Goal: Task Accomplishment & Management: Complete application form

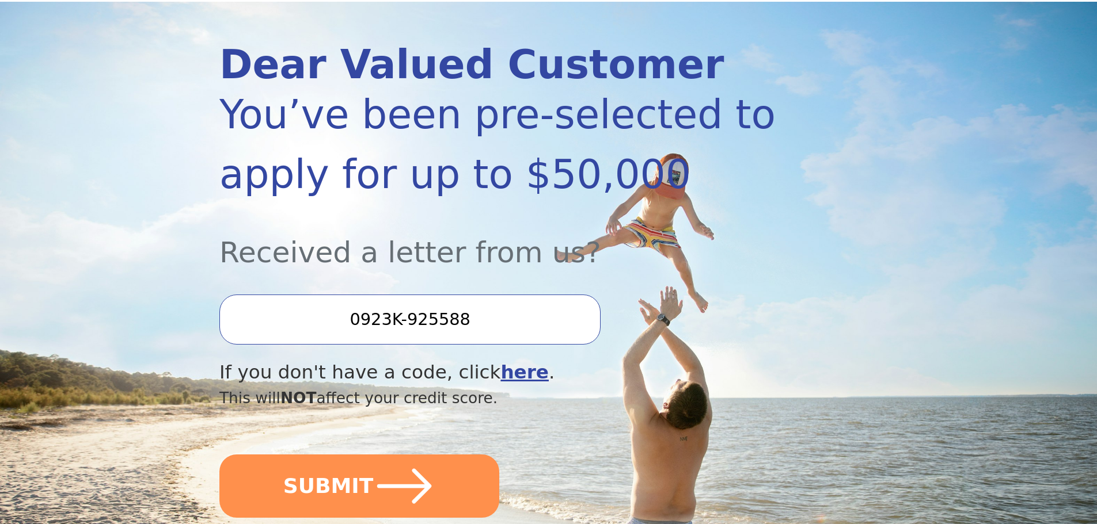
scroll to position [173, 0]
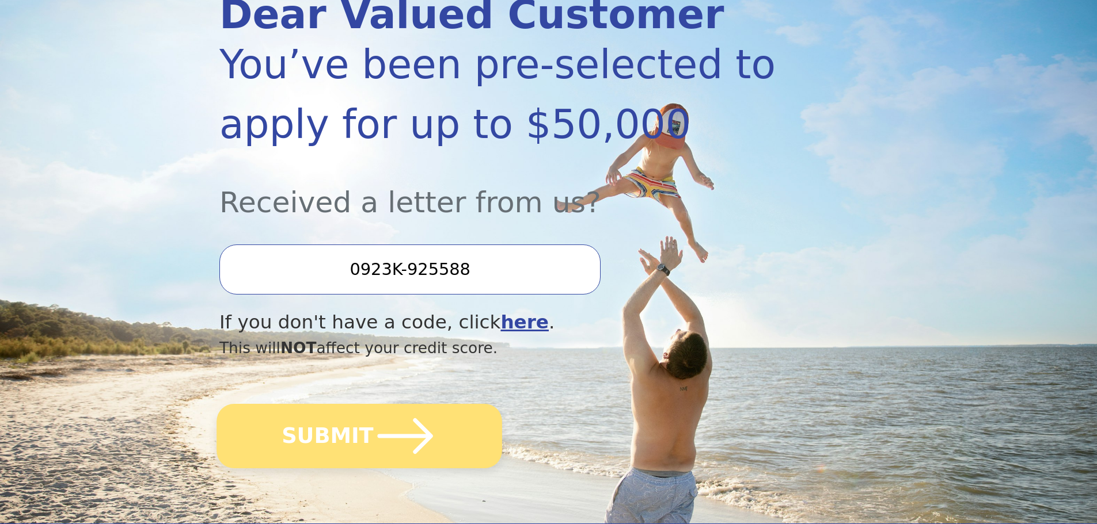
click at [314, 443] on button "SUBMIT" at bounding box center [359, 436] width 286 height 64
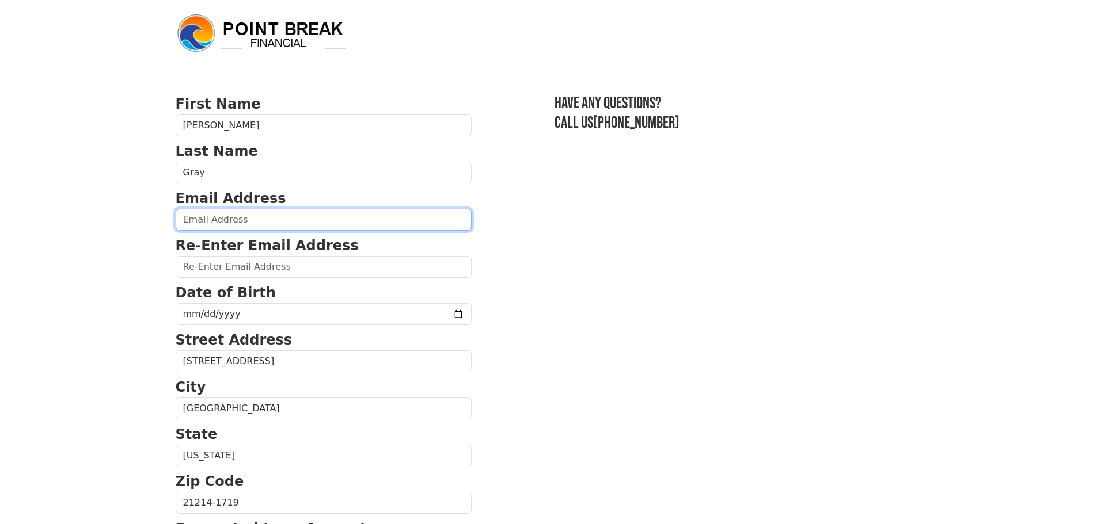
click at [238, 218] on input "email" at bounding box center [324, 220] width 296 height 22
type input "[EMAIL_ADDRESS][DOMAIN_NAME]"
type input "[PHONE_NUMBER]"
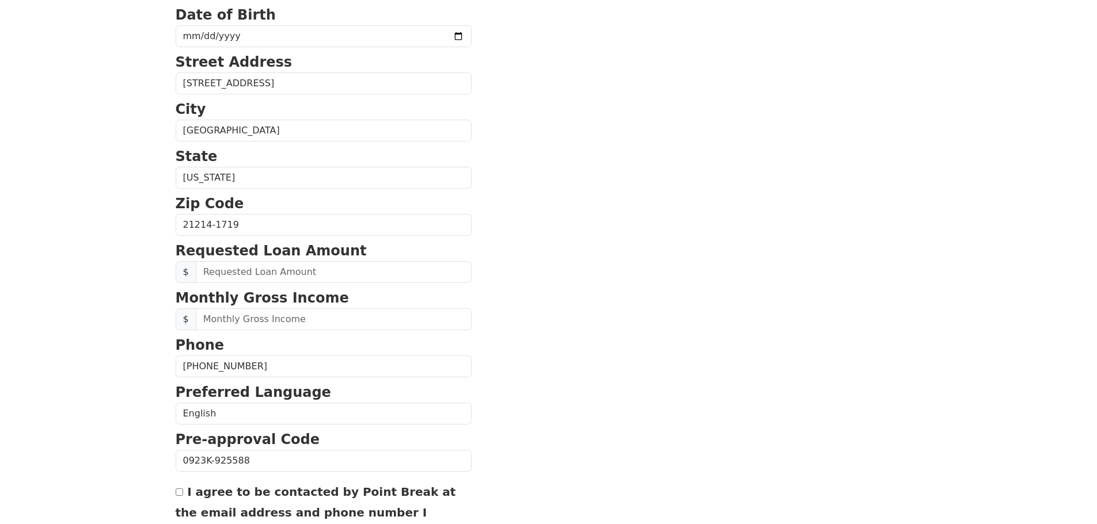
scroll to position [325, 0]
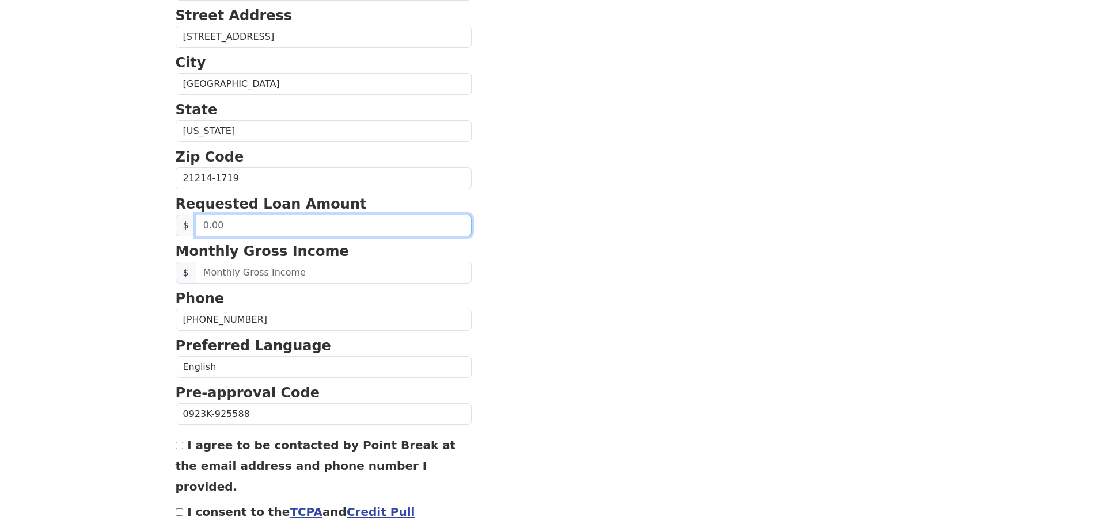
click at [272, 222] on input "text" at bounding box center [334, 226] width 276 height 22
type input "10,000.00"
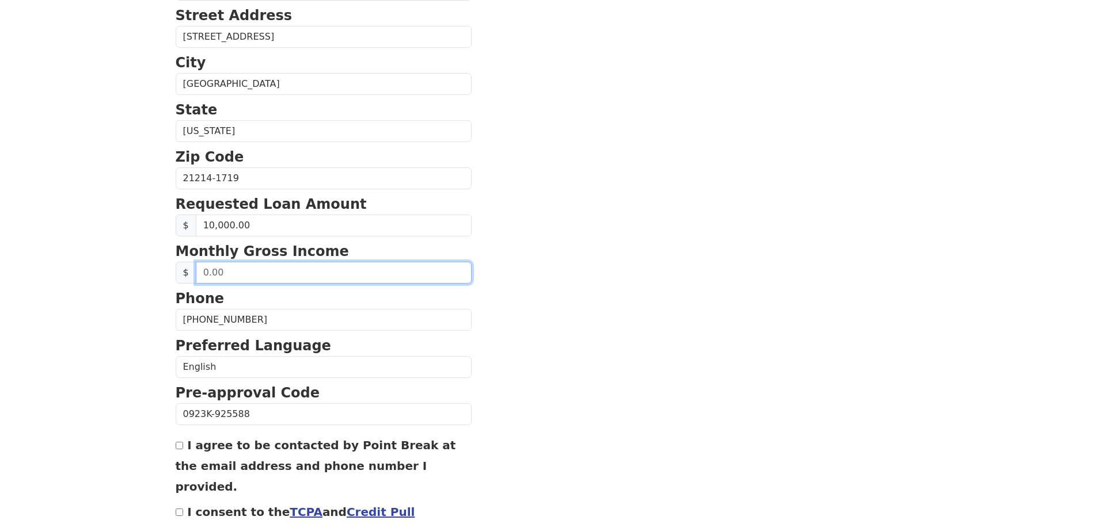
click at [271, 275] on input "text" at bounding box center [334, 273] width 276 height 22
type input "12,000.00"
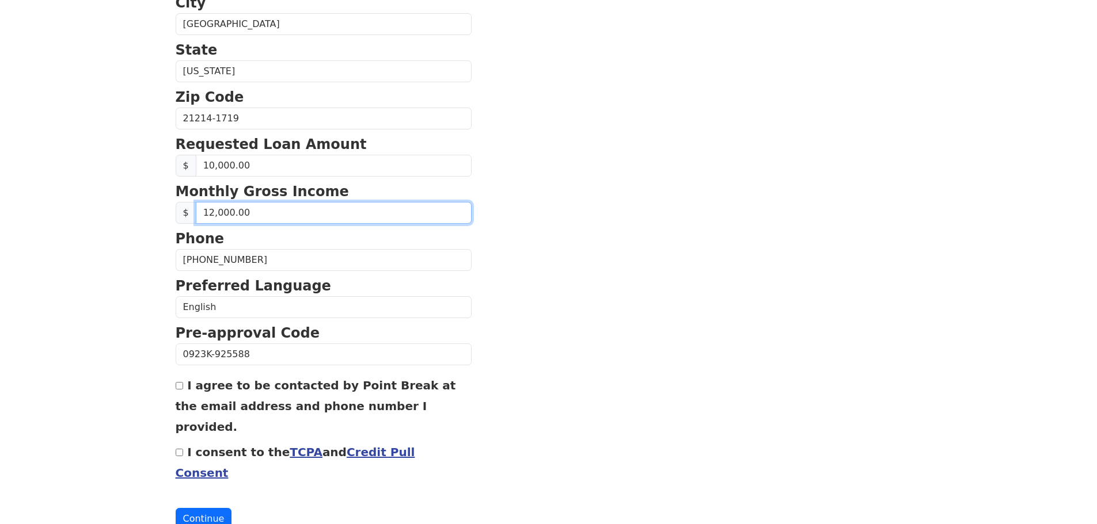
scroll to position [392, 0]
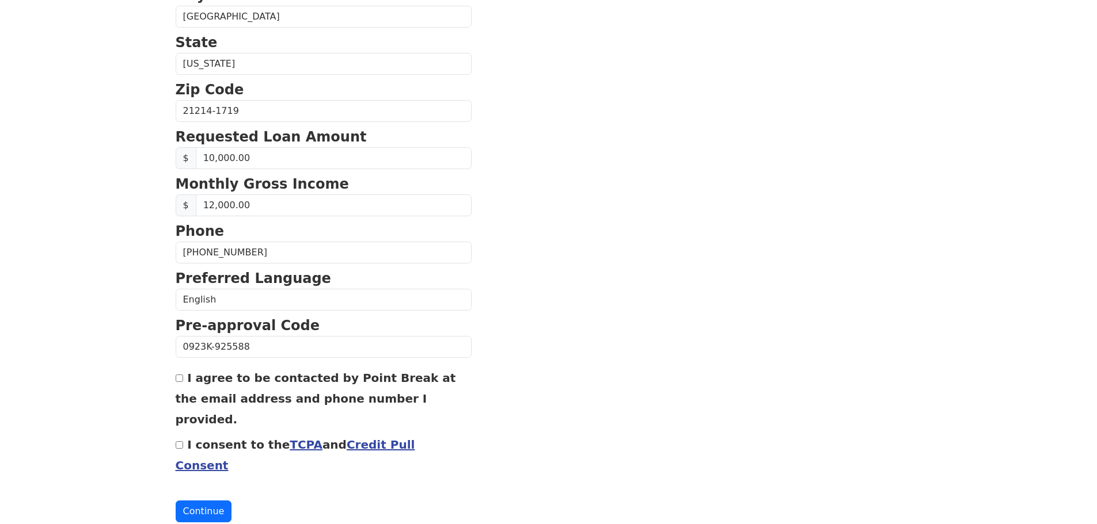
click at [180, 379] on input "I agree to be contacted by Point Break at the email address and phone number I …" at bounding box center [179, 378] width 7 height 7
checkbox input "true"
click at [181, 442] on input "I consent to the TCPA and Credit Pull Consent" at bounding box center [179, 445] width 7 height 7
checkbox input "true"
click at [200, 501] on button "Continue" at bounding box center [204, 512] width 56 height 22
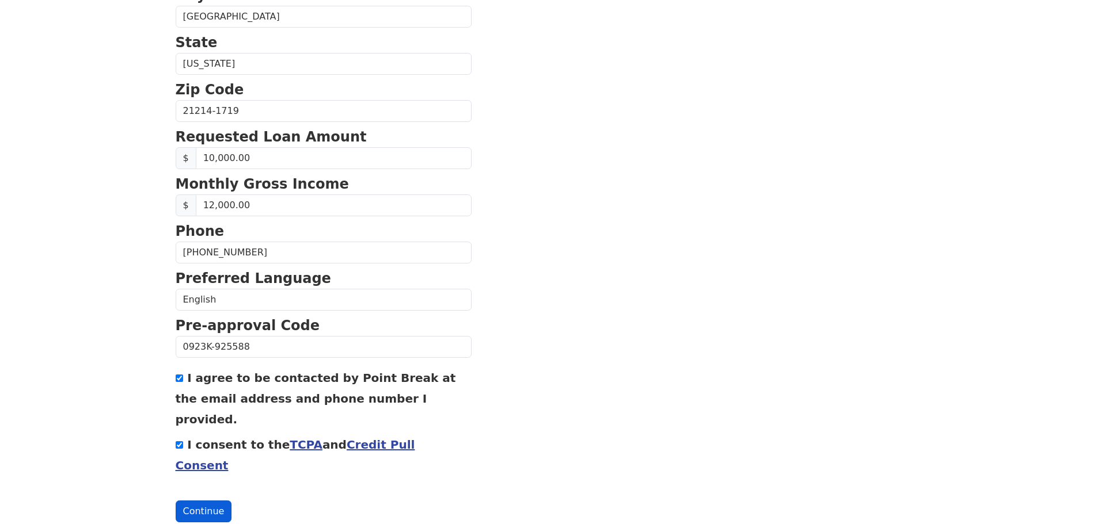
scroll to position [409, 0]
click at [208, 501] on button "Continue" at bounding box center [204, 512] width 56 height 22
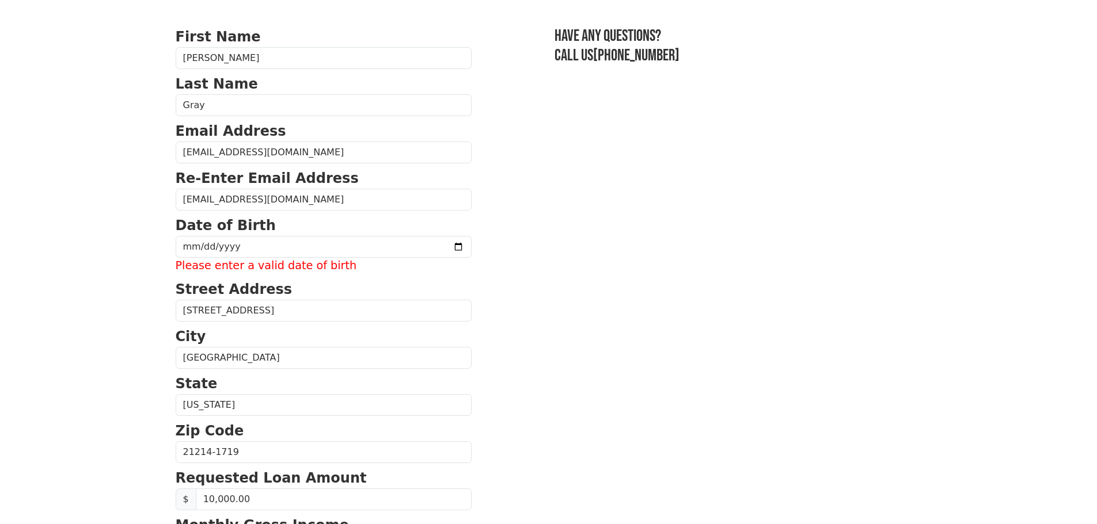
scroll to position [63, 0]
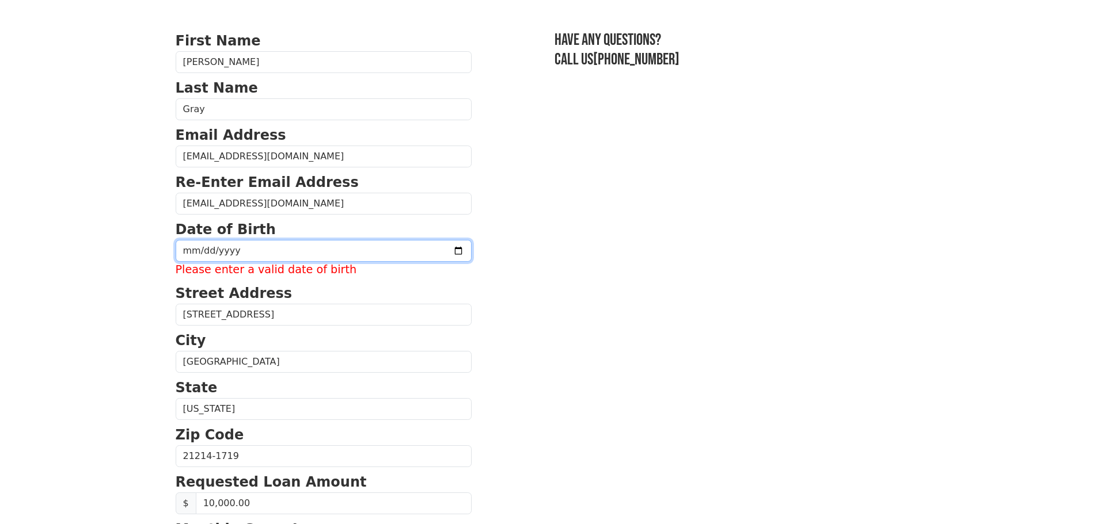
click at [265, 253] on input "date" at bounding box center [324, 251] width 296 height 22
type input "1963-03-07"
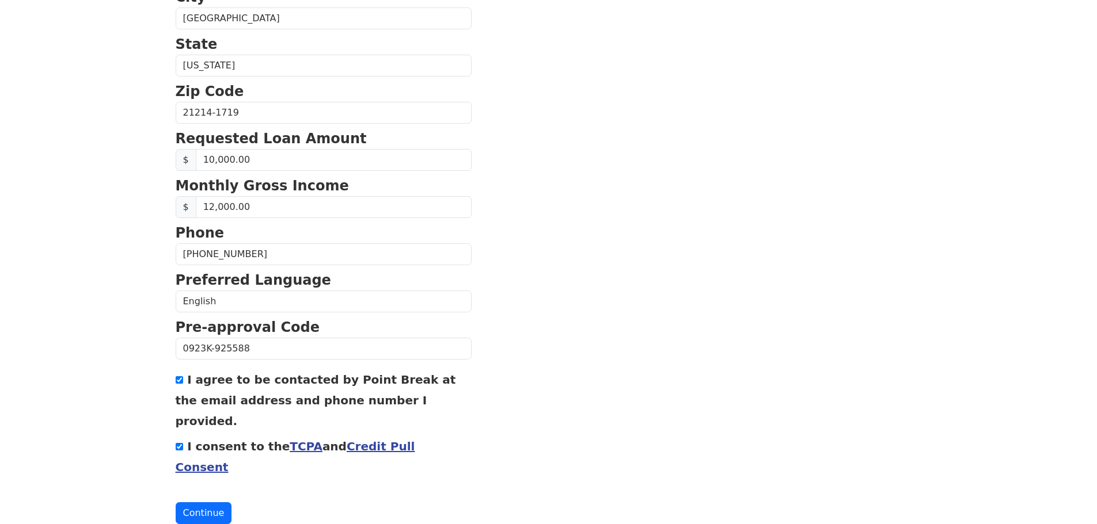
scroll to position [392, 0]
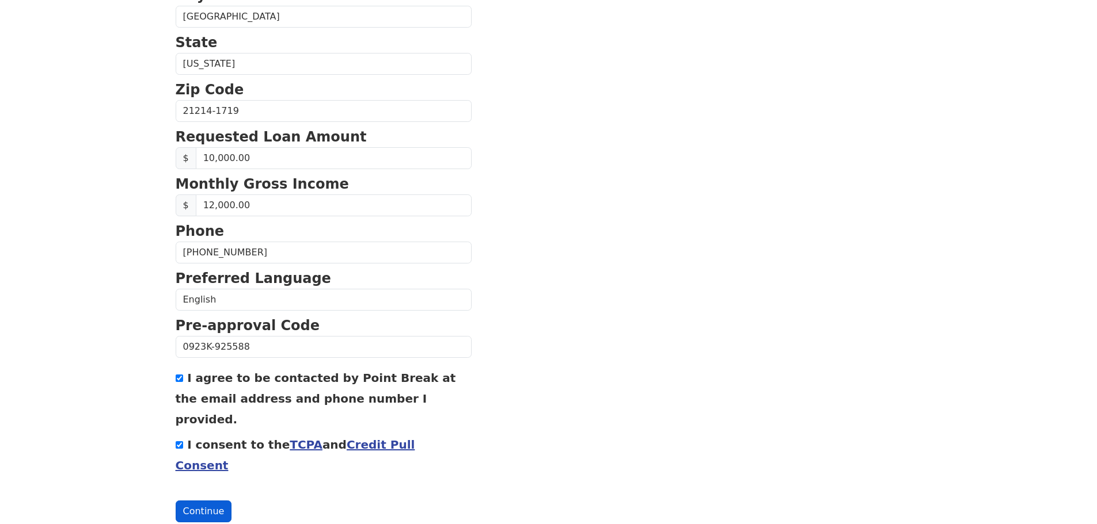
click at [207, 501] on button "Continue" at bounding box center [204, 512] width 56 height 22
